Goal: Task Accomplishment & Management: Use online tool/utility

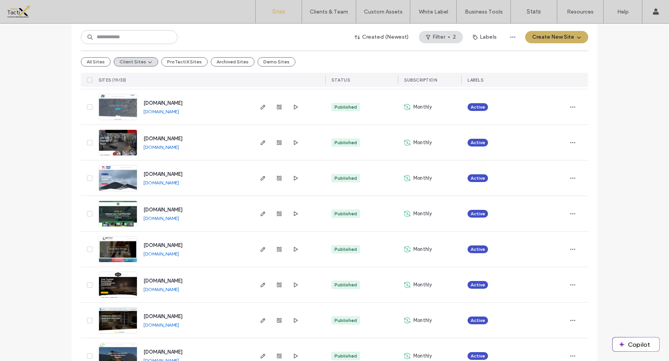
scroll to position [450, 0]
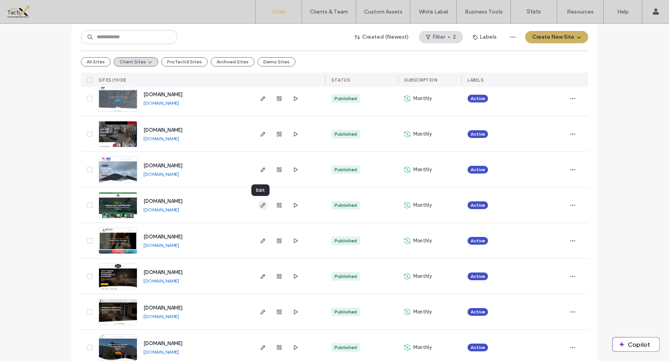
click at [260, 205] on icon "button" at bounding box center [263, 205] width 6 height 6
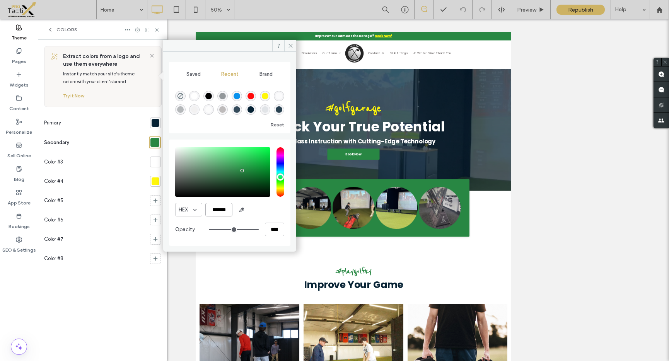
click at [226, 210] on input "*******" at bounding box center [218, 210] width 27 height 14
click at [290, 44] on icon at bounding box center [291, 46] width 6 height 6
